Goal: Task Accomplishment & Management: Use online tool/utility

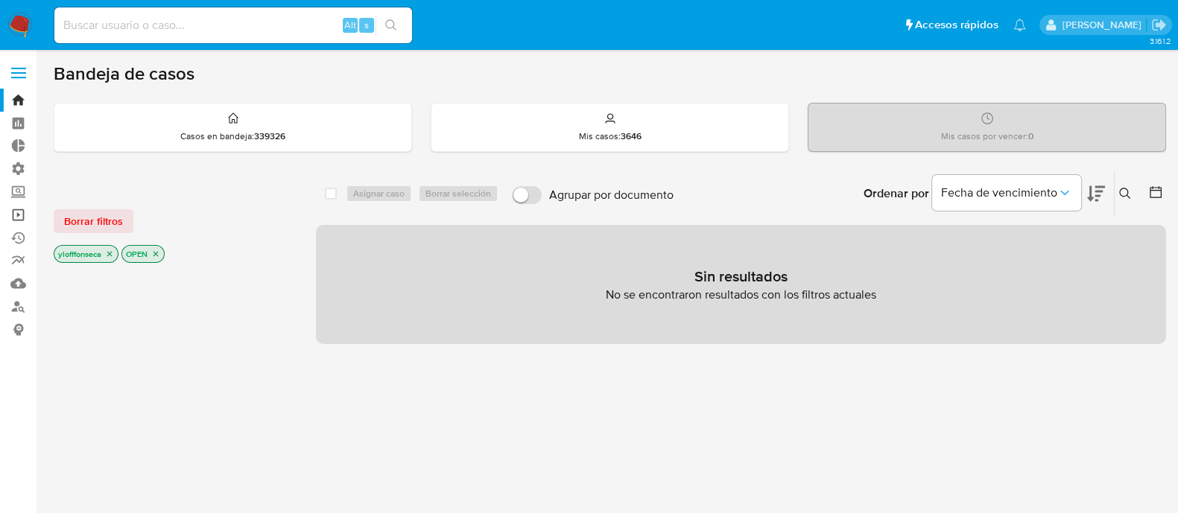
click at [15, 218] on link "Operaciones masivas" at bounding box center [88, 214] width 177 height 23
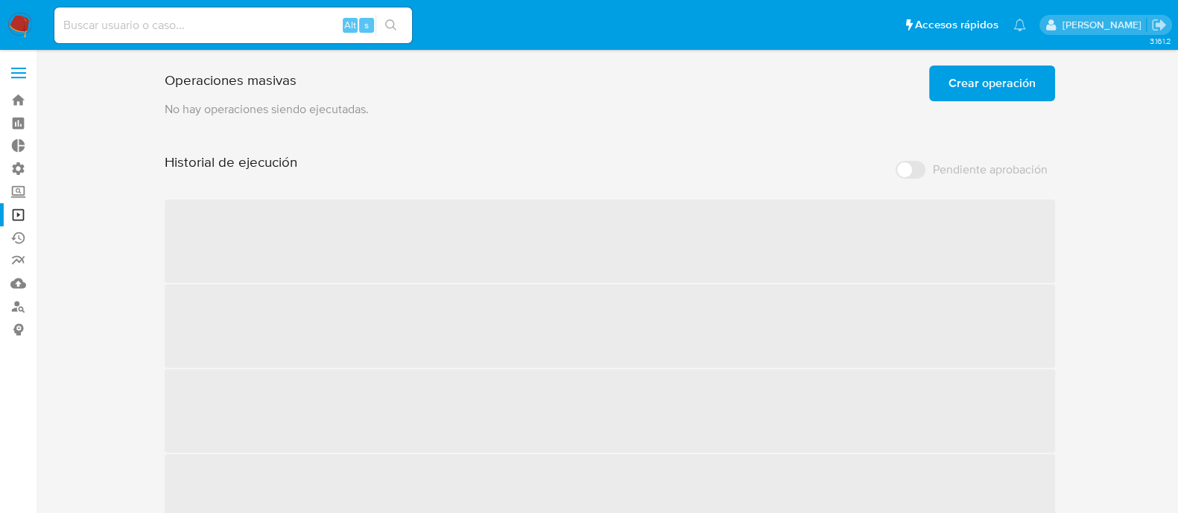
click at [992, 80] on span "Crear operación" at bounding box center [991, 83] width 87 height 33
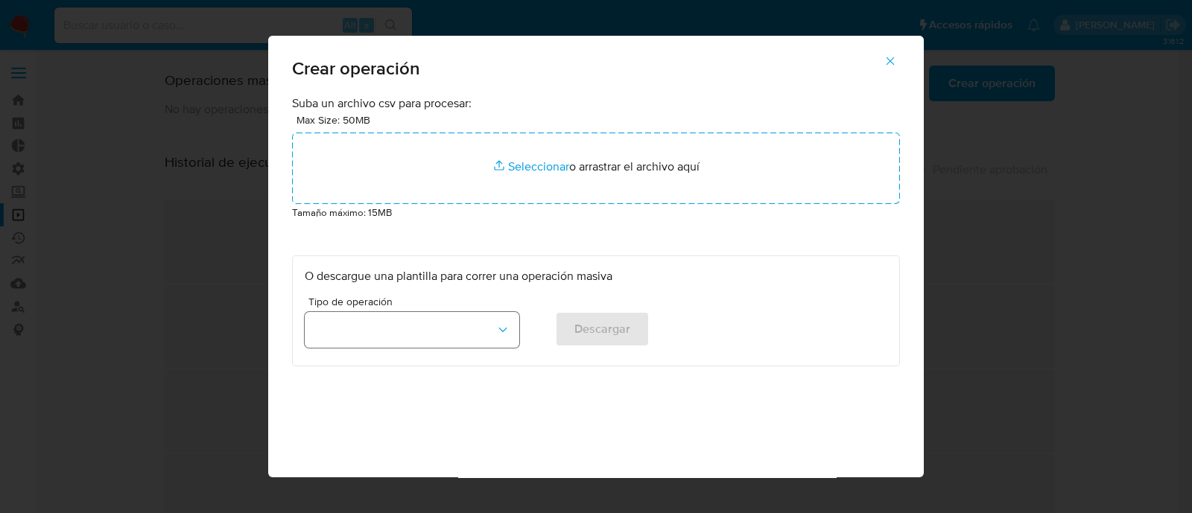
click at [485, 329] on button "button" at bounding box center [412, 330] width 215 height 36
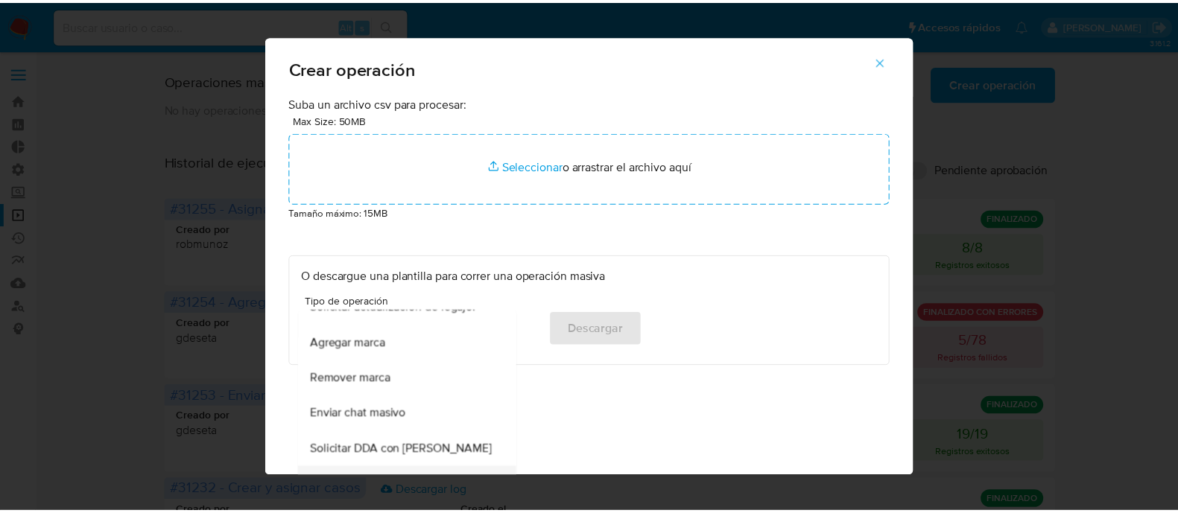
scroll to position [646, 0]
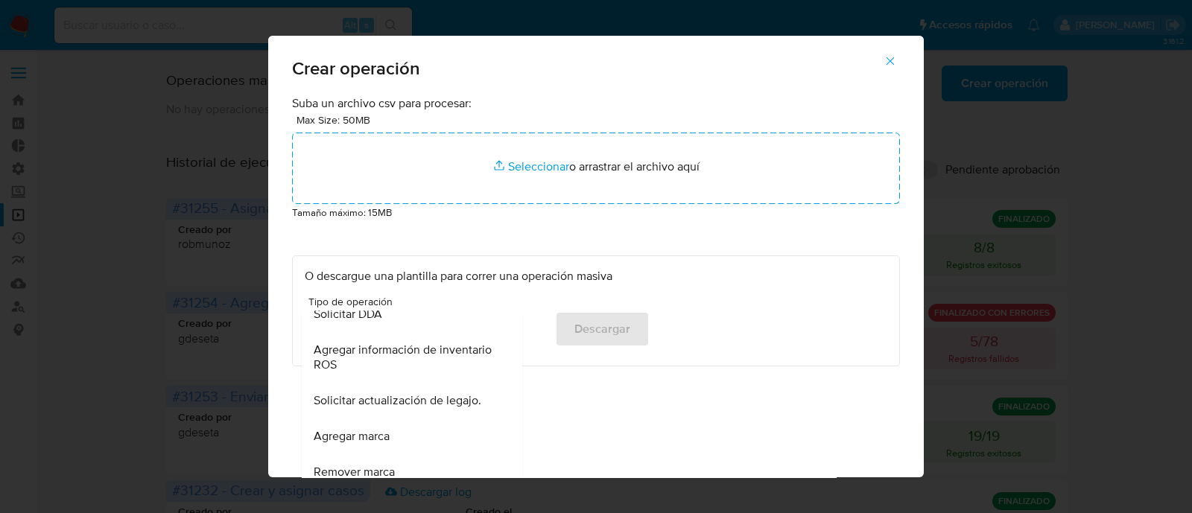
click at [405, 414] on div "Solicitar actualización de legajo." at bounding box center [408, 401] width 188 height 36
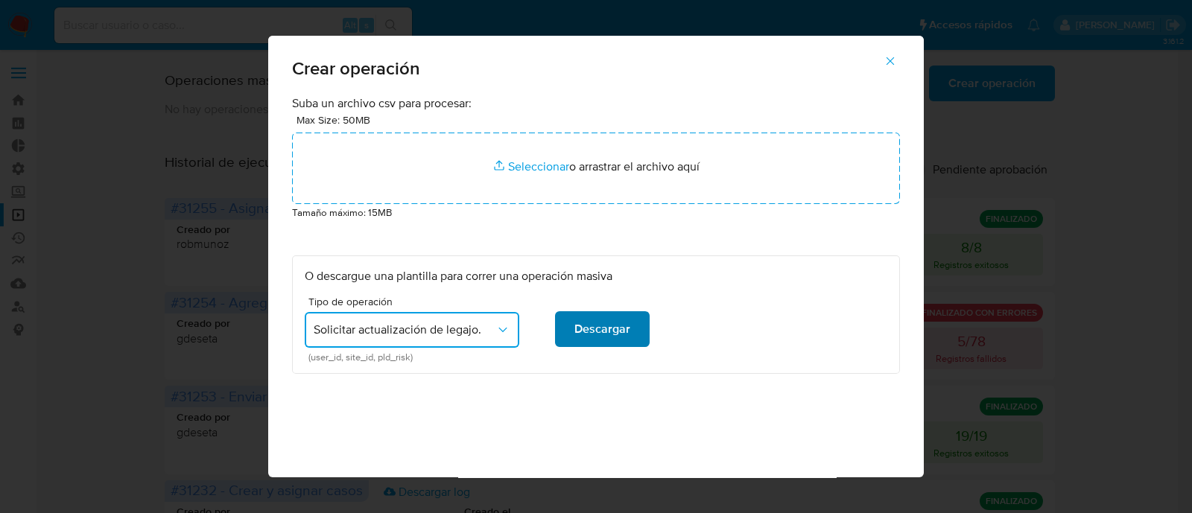
click at [581, 329] on span "Descargar" at bounding box center [602, 329] width 56 height 33
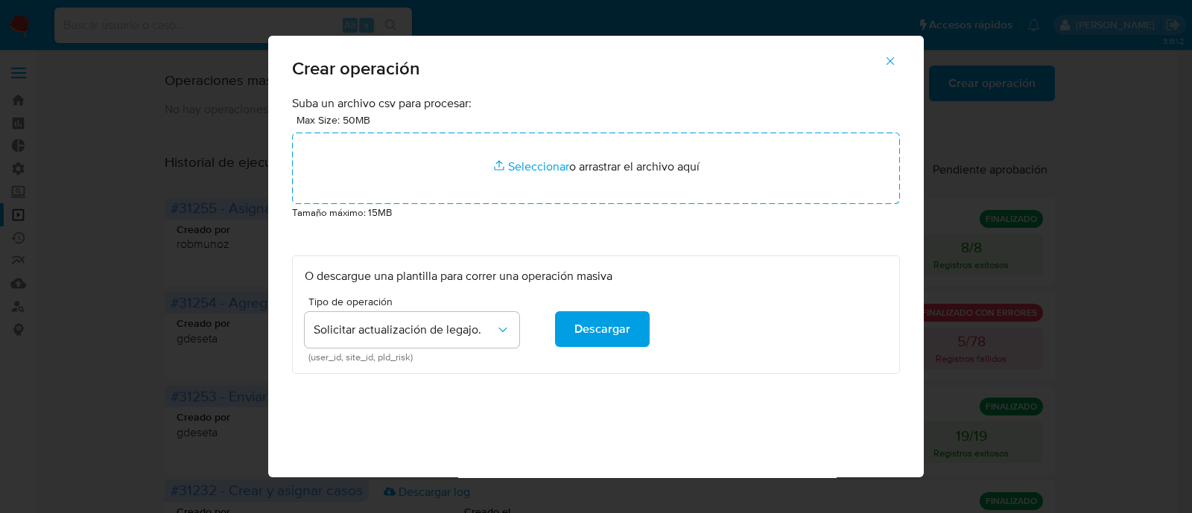
click at [828, 465] on div "Suba un archivo csv para procesar: Max Size: 50MB Seleccionar archivos Seleccio…" at bounding box center [596, 315] width 656 height 441
click at [897, 69] on span "button" at bounding box center [890, 61] width 13 height 33
